Goal: Task Accomplishment & Management: Manage account settings

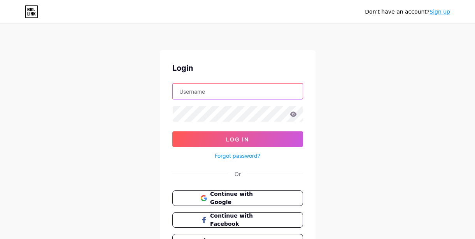
click at [198, 96] on input "text" at bounding box center [238, 92] width 130 height 16
click at [200, 96] on input "text" at bounding box center [238, 92] width 130 height 16
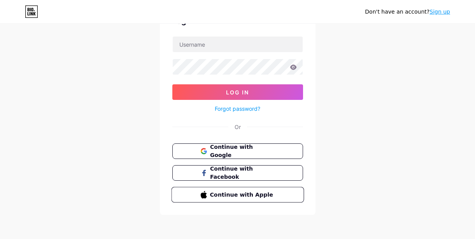
click at [214, 187] on button "Continue with Apple" at bounding box center [237, 195] width 133 height 16
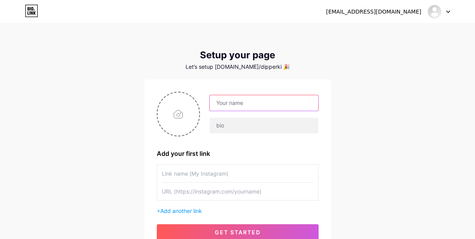
click at [272, 101] on input "text" at bounding box center [263, 103] width 108 height 16
click at [242, 100] on input "text" at bounding box center [263, 103] width 108 height 16
type input "Way2MuchPrada"
click at [198, 170] on input "text" at bounding box center [238, 173] width 152 height 17
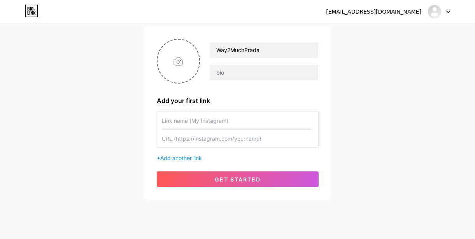
scroll to position [53, 0]
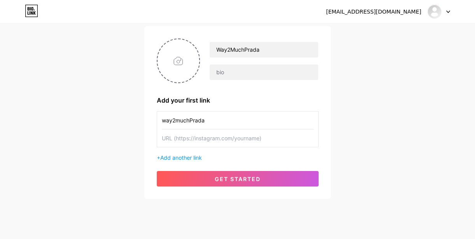
type input "way2muchPrada"
click at [261, 136] on input "text" at bounding box center [238, 137] width 152 height 17
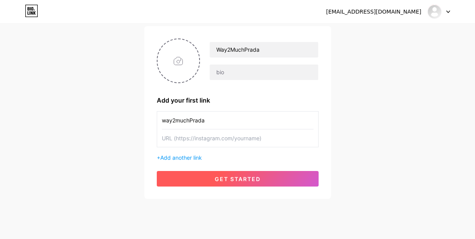
click at [227, 177] on span "get started" at bounding box center [238, 179] width 46 height 7
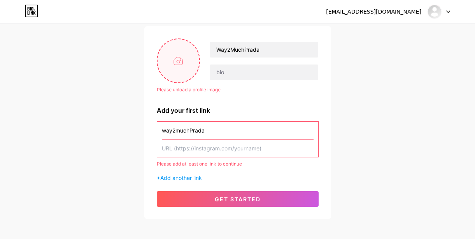
click at [178, 66] on input "file" at bounding box center [178, 60] width 42 height 43
click at [188, 62] on input "file" at bounding box center [178, 60] width 42 height 43
click at [176, 67] on input "file" at bounding box center [178, 60] width 42 height 43
type input "C:\fakepath\avatars-WBs9BVJDFg3Lqwwz-75GfUA-t240x240.jpg"
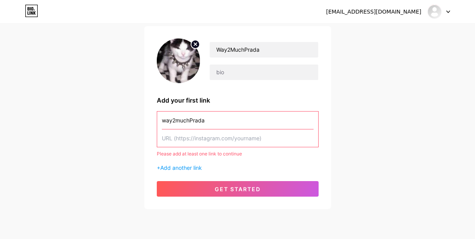
click at [195, 142] on input "text" at bounding box center [238, 137] width 152 height 17
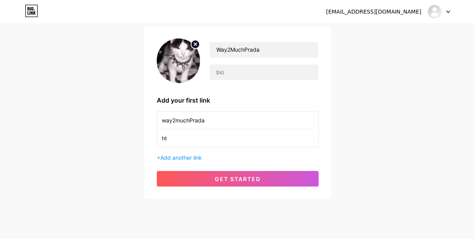
type input "h"
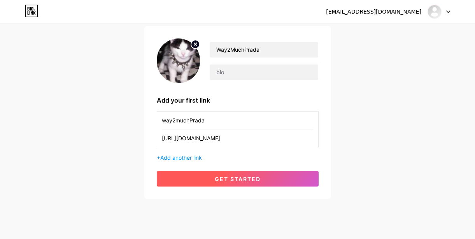
type input "[URL][DOMAIN_NAME]"
click at [240, 186] on button "get started" at bounding box center [238, 179] width 162 height 16
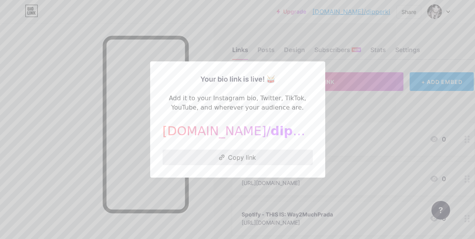
click at [243, 159] on button "Copy link" at bounding box center [237, 158] width 150 height 16
click at [382, 132] on div at bounding box center [237, 119] width 475 height 239
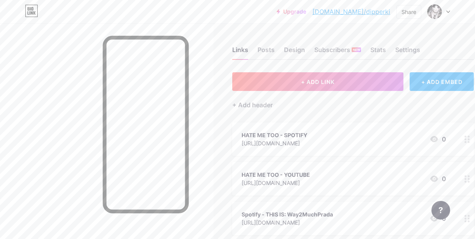
click at [258, 34] on div "Links Posts Design Subscribers NEW Stats Settings" at bounding box center [352, 46] width 241 height 27
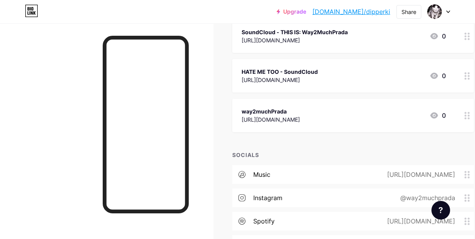
scroll to position [275, 0]
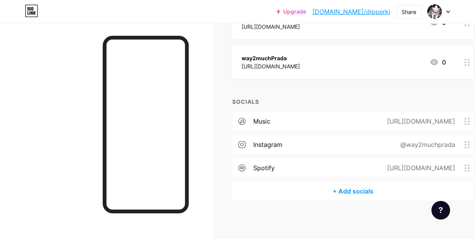
click at [465, 118] on circle at bounding box center [465, 119] width 2 height 2
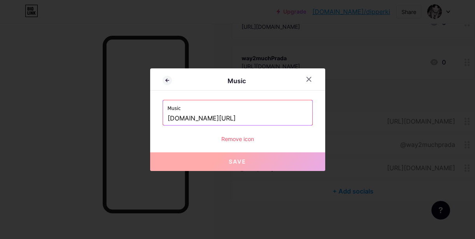
drag, startPoint x: 254, startPoint y: 138, endPoint x: 324, endPoint y: 82, distance: 89.8
click at [324, 81] on div "Music Music [DOMAIN_NAME][URL] Remove icon Save" at bounding box center [237, 119] width 175 height 103
click at [305, 80] on div at bounding box center [309, 79] width 14 height 14
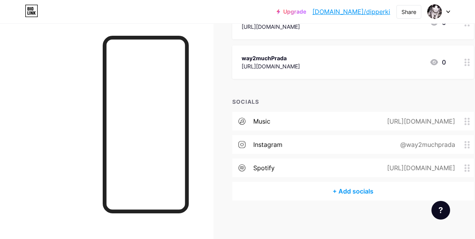
click at [317, 143] on div "instagram @way2muchprada" at bounding box center [352, 144] width 241 height 19
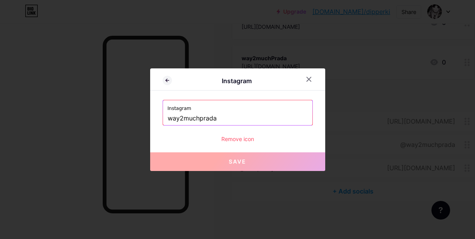
click at [244, 137] on div "Remove icon" at bounding box center [237, 139] width 150 height 8
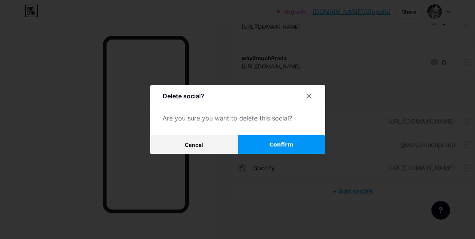
click at [250, 142] on button "Confirm" at bounding box center [280, 144] width 87 height 19
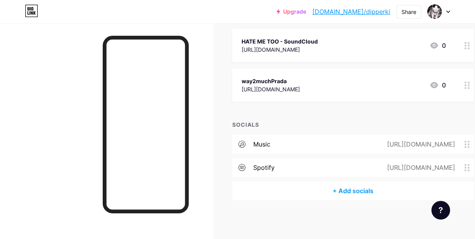
scroll to position [252, 0]
click at [339, 199] on div "+ Add socials" at bounding box center [352, 191] width 241 height 19
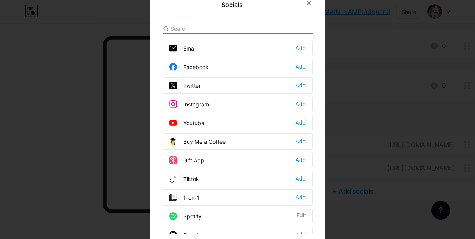
click at [294, 103] on div "Instagram Add" at bounding box center [237, 104] width 150 height 16
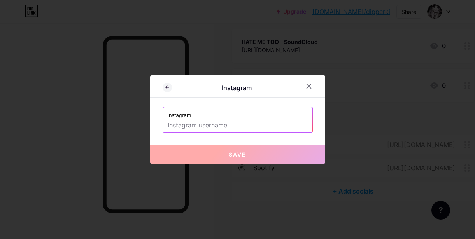
click at [237, 125] on input "text" at bounding box center [238, 125] width 140 height 13
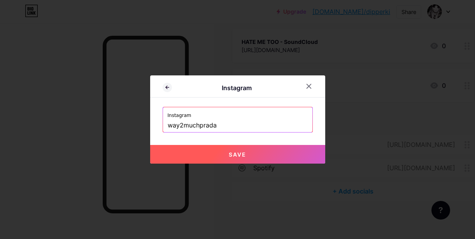
click at [234, 156] on span "Save" at bounding box center [237, 154] width 17 height 7
type input "[URL][DOMAIN_NAME]"
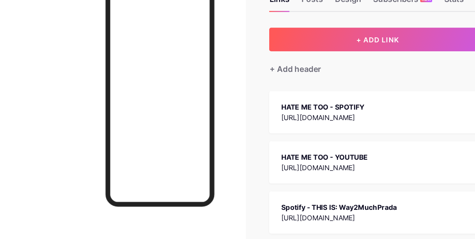
scroll to position [0, 0]
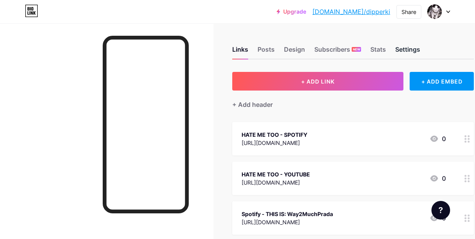
click at [400, 49] on div "Settings" at bounding box center [407, 52] width 25 height 14
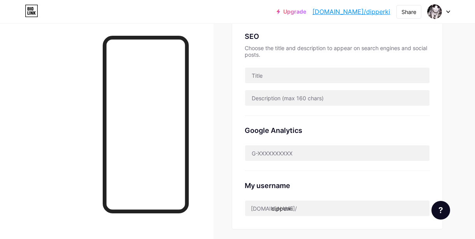
scroll to position [183, 0]
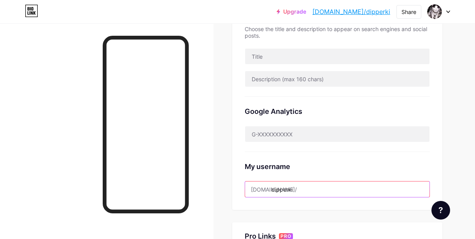
click at [296, 190] on input "dipperki" at bounding box center [337, 189] width 184 height 16
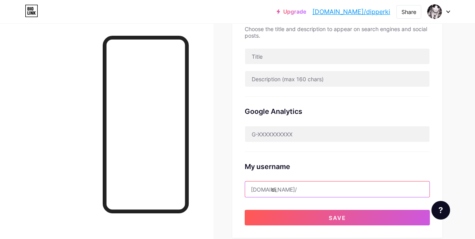
type input "d"
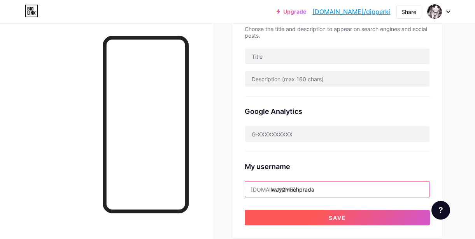
type input "way2muchprada"
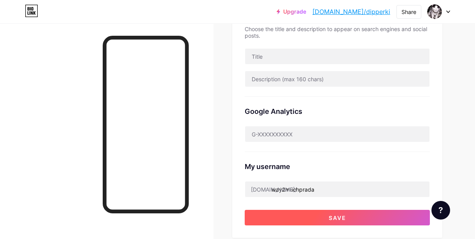
click at [298, 214] on button "Save" at bounding box center [336, 218] width 185 height 16
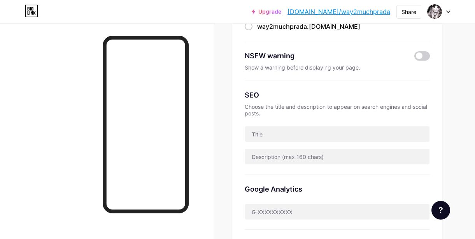
scroll to position [0, 0]
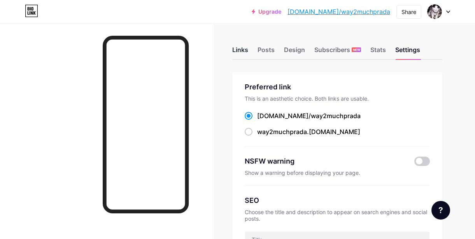
click at [243, 49] on div "Links" at bounding box center [240, 52] width 16 height 14
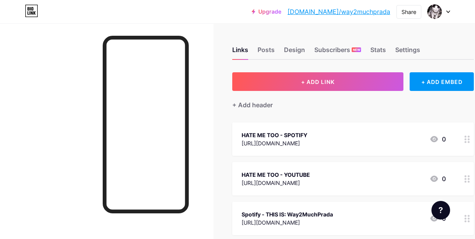
click at [438, 3] on div "Upgrade [DOMAIN_NAME]/way2mu... [DOMAIN_NAME]/way2muchprada Share Switch accoun…" at bounding box center [237, 11] width 475 height 23
click at [369, 11] on link "[DOMAIN_NAME]/way2muchprada" at bounding box center [338, 11] width 103 height 9
